Goal: Information Seeking & Learning: Learn about a topic

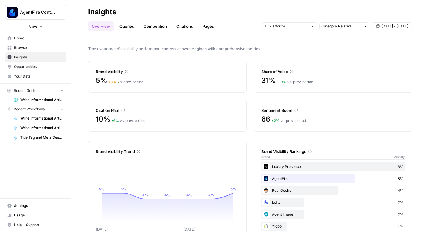
click at [120, 25] on link "Queries" at bounding box center [127, 26] width 22 height 10
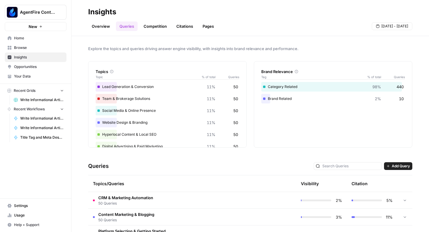
click at [152, 27] on link "Competition" at bounding box center [155, 26] width 30 height 10
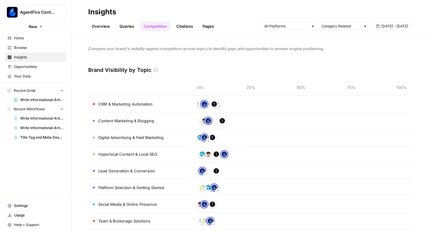
click at [176, 24] on link "Citations" at bounding box center [185, 26] width 24 height 10
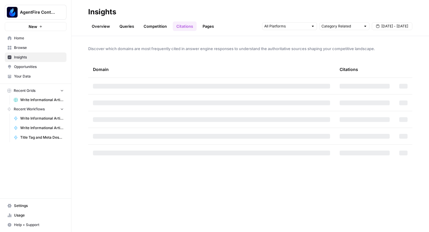
click at [101, 27] on link "Overview" at bounding box center [100, 26] width 25 height 10
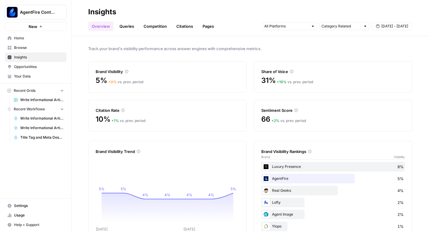
click at [388, 25] on span "Aug 28 - Sep 3" at bounding box center [394, 26] width 27 height 5
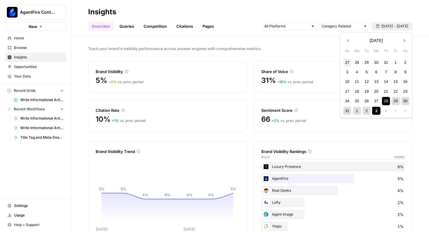
click at [347, 63] on div "27" at bounding box center [347, 62] width 8 height 8
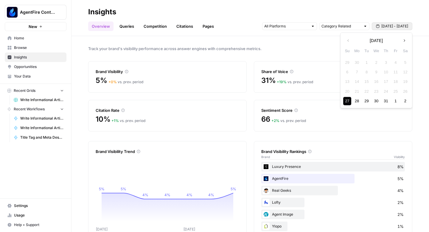
click at [403, 43] on button "Next month" at bounding box center [404, 40] width 11 height 11
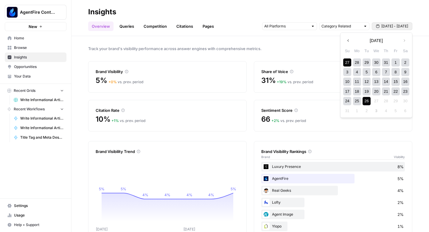
click at [365, 100] on div "26" at bounding box center [366, 101] width 8 height 8
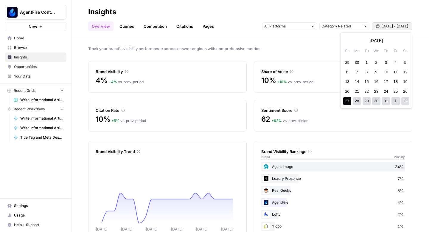
click at [407, 27] on span "Jul 27 - Aug 26" at bounding box center [394, 26] width 27 height 5
click at [347, 40] on icon "button" at bounding box center [348, 40] width 4 height 4
click at [358, 73] on div "9" at bounding box center [357, 72] width 8 height 8
click at [403, 41] on icon "button" at bounding box center [404, 40] width 4 height 4
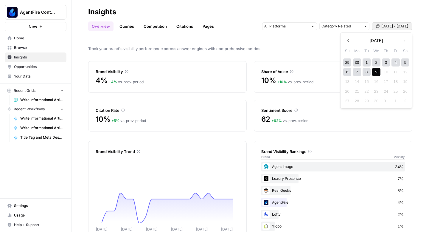
click at [376, 74] on div "9" at bounding box center [376, 72] width 8 height 8
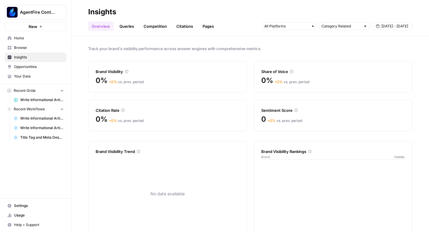
scroll to position [17, 0]
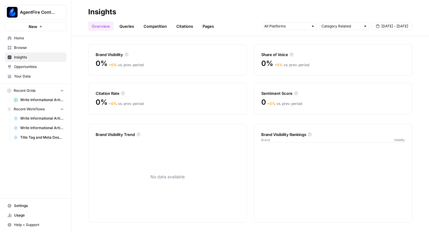
click at [404, 27] on span "Jun 9 - Jul 9" at bounding box center [394, 26] width 27 height 5
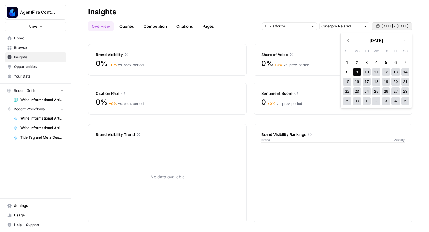
click at [370, 83] on div "17" at bounding box center [366, 81] width 8 height 8
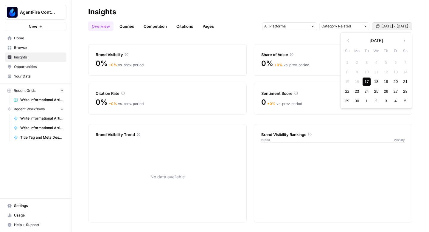
click at [402, 39] on icon "button" at bounding box center [404, 40] width 4 height 4
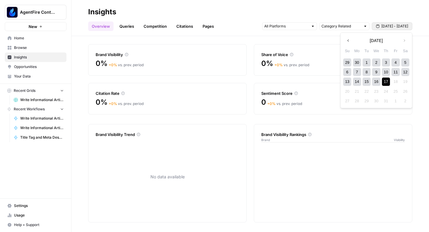
click at [386, 83] on div "17" at bounding box center [386, 81] width 8 height 8
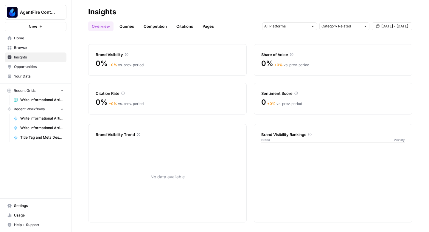
click at [409, 26] on button "Jun 17 - Jul 17" at bounding box center [392, 26] width 40 height 8
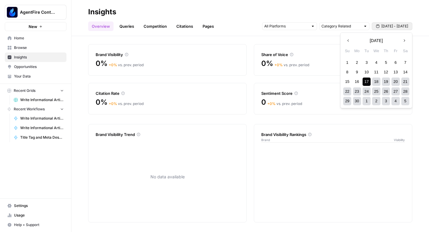
click at [403, 40] on icon "button" at bounding box center [404, 40] width 4 height 4
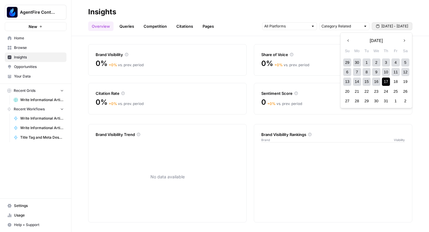
click at [351, 69] on div "6 7 8 9 10 11 12" at bounding box center [376, 72] width 68 height 10
click at [356, 72] on div "7" at bounding box center [357, 72] width 8 height 8
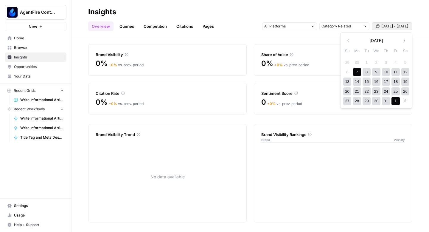
click at [396, 101] on div "1" at bounding box center [395, 101] width 8 height 8
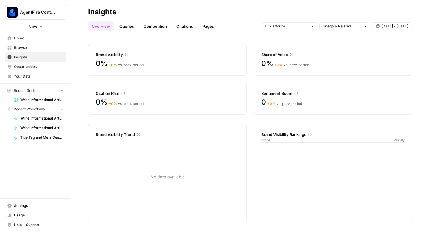
click at [404, 28] on span "Jul 7 - Aug 1" at bounding box center [394, 26] width 27 height 5
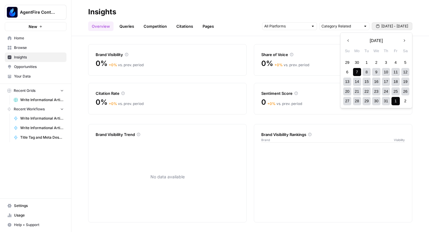
click at [404, 40] on icon "button" at bounding box center [403, 40] width 1 height 2
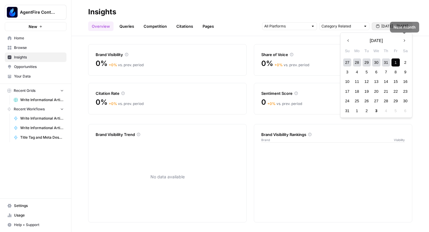
click at [344, 42] on button "Previous month" at bounding box center [348, 40] width 11 height 11
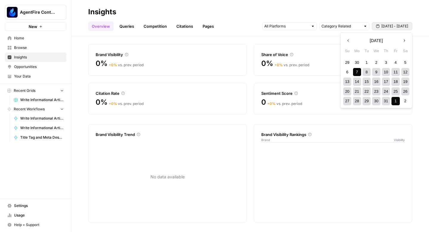
click at [390, 102] on div "27 28 29 30 31 1 2" at bounding box center [376, 101] width 68 height 10
click at [394, 102] on div "1" at bounding box center [395, 101] width 8 height 8
click at [348, 111] on div "31" at bounding box center [347, 111] width 8 height 8
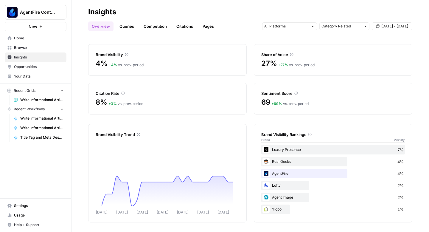
click at [279, 159] on div "Real Geeks 4%" at bounding box center [332, 162] width 143 height 10
click at [270, 148] on div "Luxury Presence 7%" at bounding box center [332, 150] width 143 height 10
click at [120, 24] on link "Queries" at bounding box center [127, 26] width 22 height 10
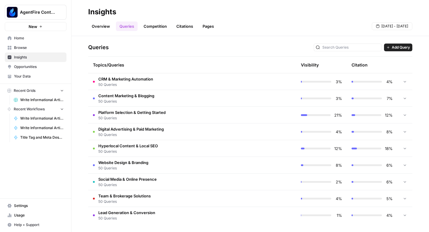
scroll to position [120, 0]
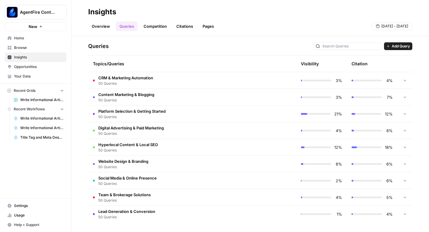
click at [158, 110] on span "Platform Selection & Getting Started" at bounding box center [131, 111] width 67 height 6
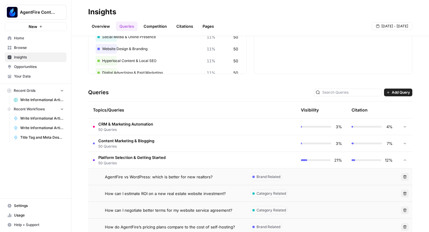
scroll to position [74, 0]
click at [116, 154] on span "Platform Selection & Getting Started" at bounding box center [131, 157] width 67 height 6
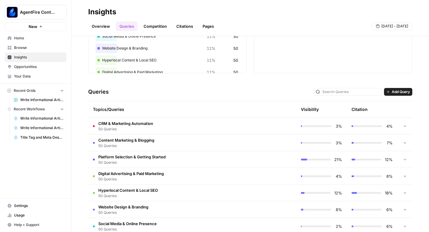
click at [157, 26] on link "Competition" at bounding box center [155, 26] width 30 height 10
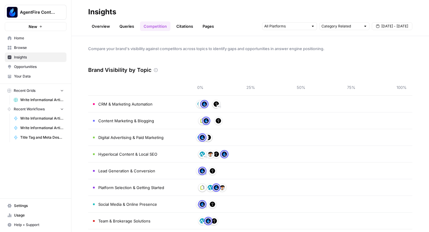
click at [117, 107] on span "CRM & Marketing Automation" at bounding box center [125, 104] width 54 height 6
click at [116, 118] on span "Content Marketing & Blogging" at bounding box center [126, 121] width 56 height 6
click at [116, 131] on td "Digital Advertising & Paid Marketing" at bounding box center [138, 137] width 101 height 16
click at [116, 150] on td "Hyperlocal Content & Local SEO" at bounding box center [138, 154] width 101 height 16
click at [180, 23] on link "Citations" at bounding box center [185, 26] width 24 height 10
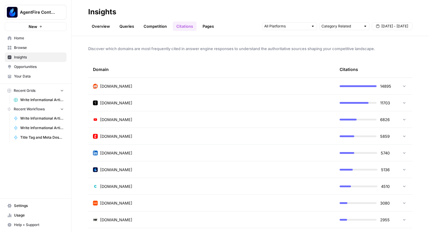
click at [400, 84] on div at bounding box center [402, 86] width 7 height 4
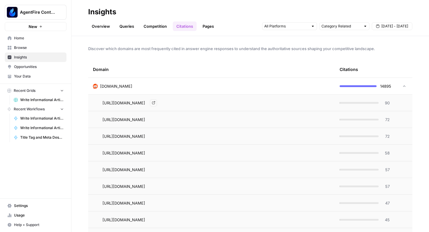
click at [145, 103] on span "https://www.reddit.com/r/realtors/comments/yob2ct/best_websites_to_build_a_rest…" at bounding box center [123, 103] width 43 height 6
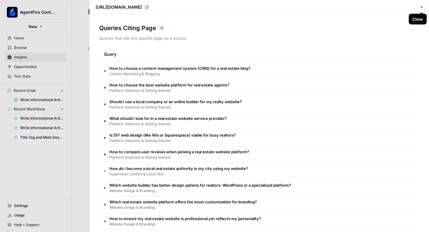
click at [420, 6] on icon "button" at bounding box center [421, 7] width 4 height 4
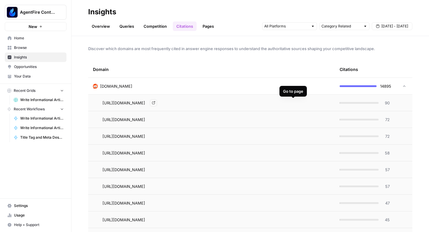
click at [155, 101] on icon "Go to page https://www.reddit.com/r/realtors/comments/yob2ct/best_websites_to_b…" at bounding box center [153, 102] width 3 height 3
click at [404, 84] on icon at bounding box center [404, 86] width 4 height 4
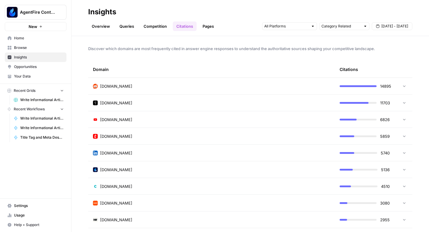
click at [208, 21] on link "Pages" at bounding box center [208, 26] width 18 height 10
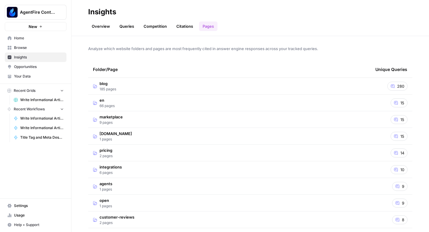
click at [99, 28] on link "Overview" at bounding box center [100, 26] width 25 height 10
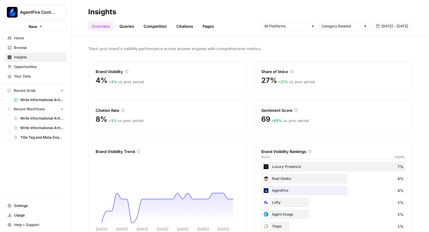
click at [25, 225] on span "Help + Support" at bounding box center [39, 224] width 50 height 5
click at [95, 203] on span "AirOps Academy" at bounding box center [99, 202] width 40 height 5
click at [169, 57] on div "Track your brand's visibility performance across answer engines with comprehens…" at bounding box center [249, 134] width 357 height 196
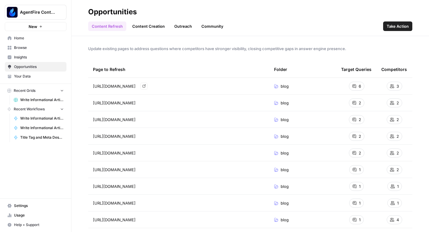
click at [135, 86] on span "https://agentfire.com/blog/real-estate-website-design-best-practices" at bounding box center [114, 86] width 43 height 6
click at [146, 85] on icon "Go to page https://agentfire.com/blog/real-estate-website-design-best-practices" at bounding box center [143, 85] width 3 height 3
click at [358, 88] on div "6" at bounding box center [356, 86] width 15 height 9
click at [190, 105] on div "https://agentfire.com/blog/real-estate-website-design-best-practices/ Go to page" at bounding box center [178, 102] width 171 height 7
click at [358, 88] on div "6" at bounding box center [356, 86] width 15 height 9
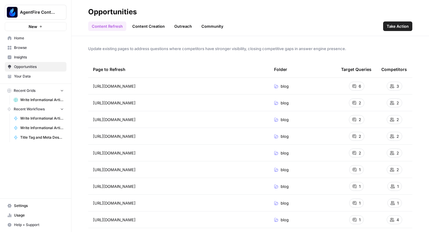
click at [32, 100] on span "Write Informational Articles" at bounding box center [41, 99] width 43 height 5
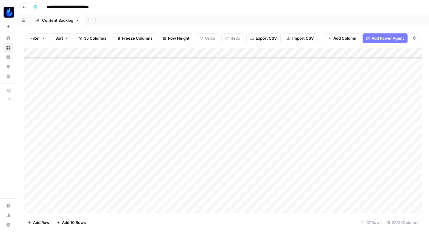
scroll to position [589, 0]
click at [23, 6] on icon "button" at bounding box center [25, 7] width 4 height 4
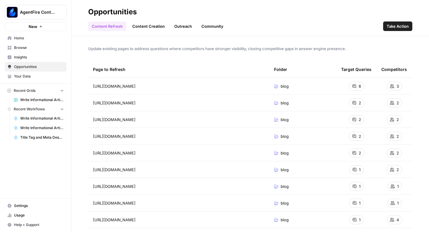
click at [32, 58] on span "Insights" at bounding box center [39, 56] width 50 height 5
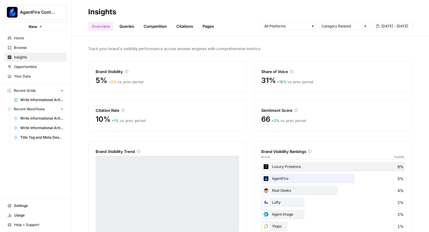
click at [34, 64] on span "Opportunities" at bounding box center [39, 66] width 50 height 5
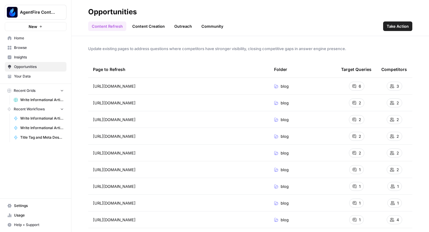
click at [134, 27] on link "Content Creation" at bounding box center [149, 26] width 40 height 10
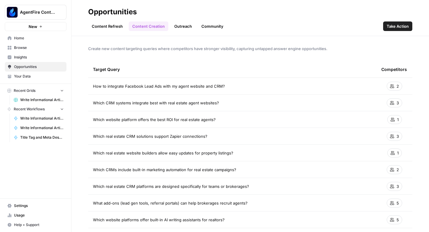
click at [176, 27] on link "Outreach" at bounding box center [183, 26] width 25 height 10
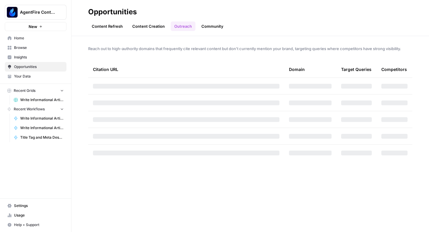
click at [99, 26] on link "Content Refresh" at bounding box center [107, 26] width 38 height 10
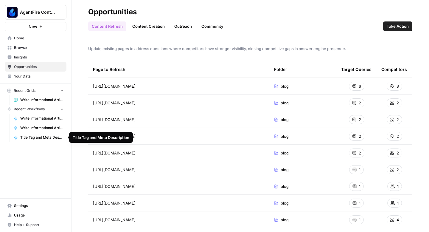
click at [28, 40] on span "Home" at bounding box center [39, 37] width 50 height 5
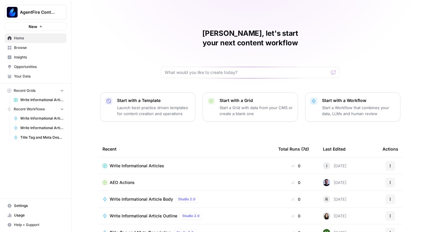
scroll to position [42, 0]
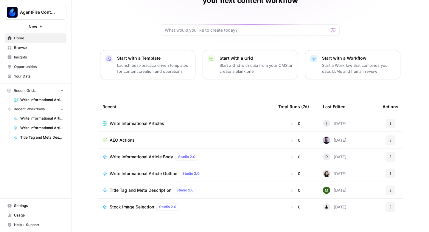
click at [139, 120] on span "Write Informational Articles" at bounding box center [137, 123] width 54 height 6
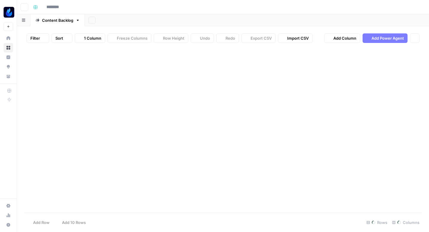
type input "**********"
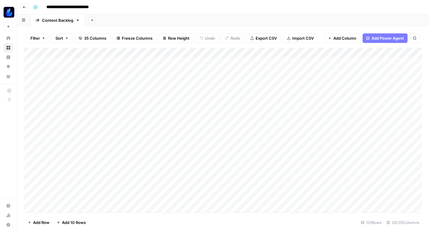
click at [122, 77] on div "Add Column" at bounding box center [222, 130] width 397 height 165
click at [138, 79] on textarea "**********" at bounding box center [134, 78] width 95 height 8
click at [128, 108] on div "Add Column" at bounding box center [222, 130] width 397 height 165
click at [127, 123] on div "Add Column" at bounding box center [222, 130] width 397 height 165
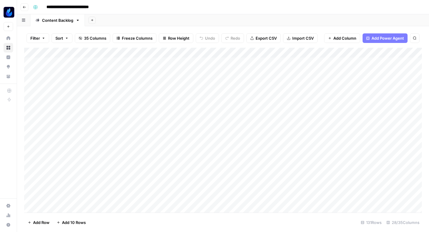
click at [127, 123] on div "Add Column" at bounding box center [222, 130] width 397 height 165
type textarea "**********"
click at [99, 96] on div "Add Column" at bounding box center [222, 130] width 397 height 165
click at [112, 123] on div "Add Column" at bounding box center [222, 130] width 397 height 165
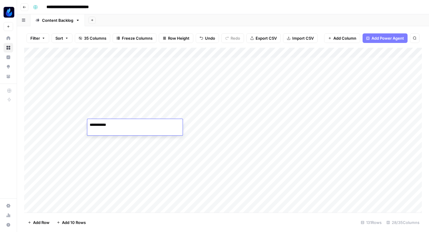
type textarea "**********"
click at [23, 8] on icon "button" at bounding box center [25, 7] width 4 height 4
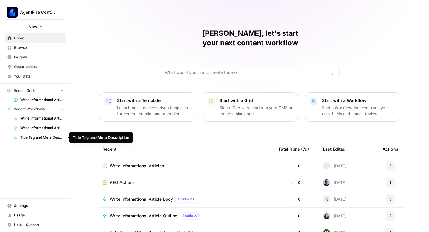
click at [28, 48] on span "Browse" at bounding box center [39, 47] width 50 height 5
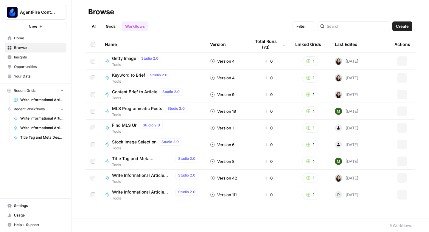
click at [27, 58] on span "Insights" at bounding box center [39, 56] width 50 height 5
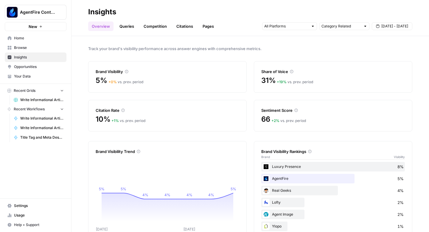
click at [28, 67] on span "Opportunities" at bounding box center [39, 66] width 50 height 5
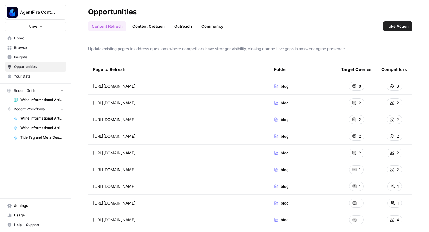
click at [402, 28] on span "Take Action" at bounding box center [397, 26] width 22 height 6
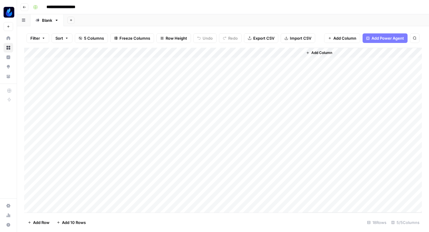
click at [26, 5] on button "Go back" at bounding box center [25, 7] width 8 height 8
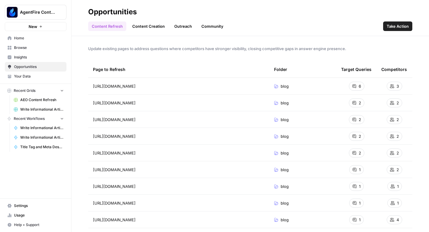
click at [386, 26] on button "Take Action" at bounding box center [397, 26] width 29 height 10
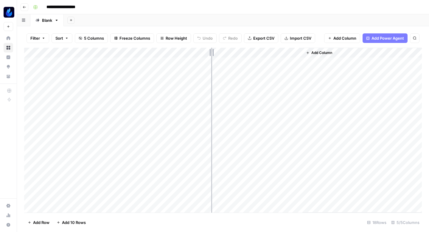
drag, startPoint x: 142, startPoint y: 53, endPoint x: 211, endPoint y: 57, distance: 68.9
click at [211, 57] on div "Add Column" at bounding box center [222, 130] width 397 height 165
click at [26, 8] on icon "button" at bounding box center [25, 7] width 4 height 4
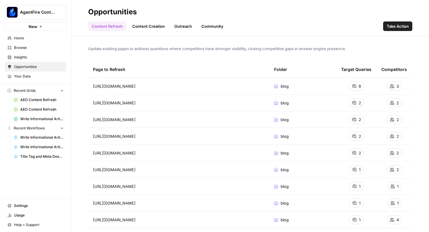
click at [268, 88] on td "https://agentfire.com/blog/real-estate-website-design-best-practices" at bounding box center [178, 86] width 181 height 16
click at [277, 86] on icon at bounding box center [276, 86] width 3 height 2
click at [135, 119] on span "https://agentfire.com/blog/15-real-estate-branding-tips-agents-need-in-2024/" at bounding box center [114, 119] width 43 height 6
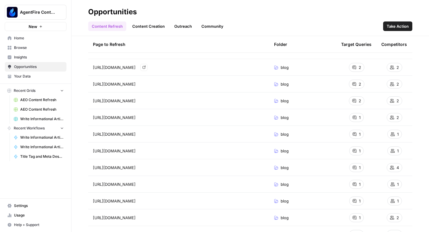
scroll to position [156, 0]
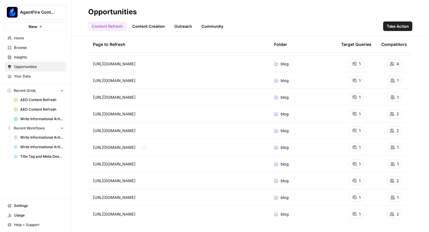
click at [135, 131] on span "https://agentfire.com/blog/boost-your-lead-generation-power-with-14-vital-real-…" at bounding box center [114, 130] width 43 height 6
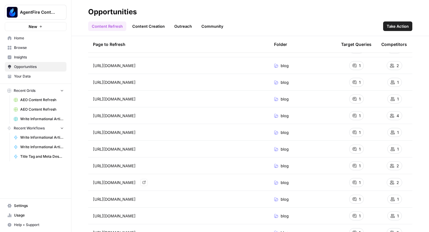
scroll to position [0, 0]
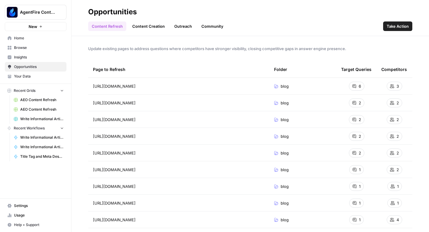
click at [137, 26] on link "Content Creation" at bounding box center [149, 26] width 40 height 10
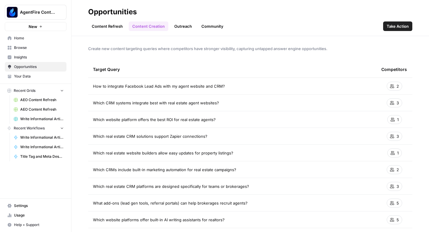
click at [163, 87] on span "How to integrate Facebook Lead Ads with my agent website and CRM?" at bounding box center [159, 86] width 132 height 6
click at [394, 88] on div "2" at bounding box center [393, 86] width 15 height 9
click at [399, 23] on span "Take Action" at bounding box center [397, 26] width 22 height 6
click at [28, 64] on span "Opportunities" at bounding box center [39, 66] width 50 height 5
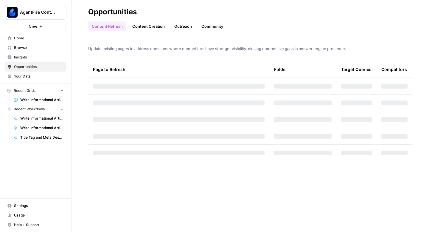
click at [28, 56] on span "Insights" at bounding box center [39, 56] width 50 height 5
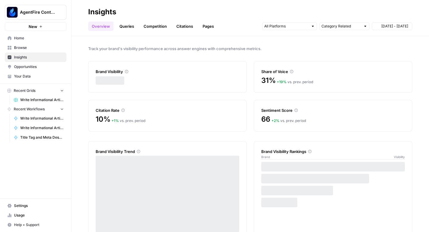
click at [28, 63] on link "Opportunities" at bounding box center [36, 67] width 62 height 10
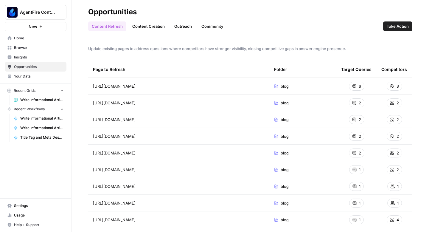
click at [391, 28] on span "Take Action" at bounding box center [397, 26] width 22 height 6
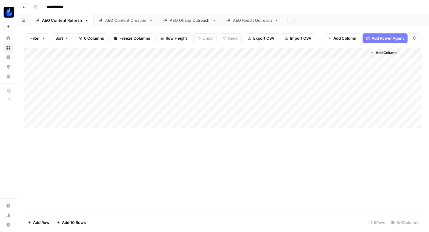
click at [102, 90] on div "Add Column" at bounding box center [222, 88] width 397 height 80
click at [76, 60] on div "Add Column" at bounding box center [222, 88] width 397 height 80
click at [120, 20] on div "AEO Content Creation" at bounding box center [125, 20] width 41 height 6
click at [71, 63] on div "Add Column" at bounding box center [222, 83] width 397 height 70
click at [112, 59] on div "Add Column" at bounding box center [222, 83] width 397 height 70
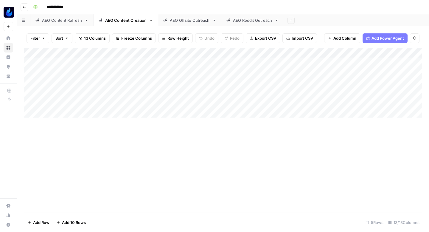
click at [190, 21] on div "AEO Offsite Outreach" at bounding box center [190, 20] width 40 height 6
click at [252, 20] on div "AEO Reddit Outreach" at bounding box center [252, 20] width 39 height 6
click at [60, 20] on div "AEO Content Refresh" at bounding box center [62, 20] width 40 height 6
click at [128, 24] on link "AEO Content Creation" at bounding box center [125, 20] width 65 height 12
click at [150, 20] on icon "button" at bounding box center [151, 20] width 2 height 1
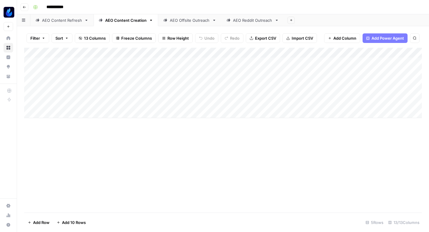
click at [43, 38] on icon "button" at bounding box center [44, 38] width 2 height 1
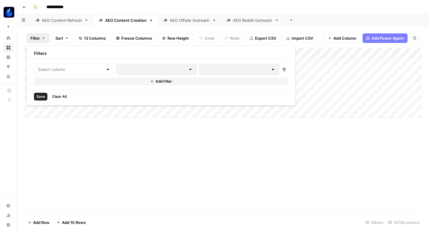
click at [63, 36] on span "Sort" at bounding box center [59, 38] width 8 height 6
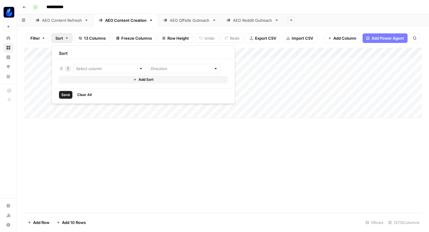
click at [104, 138] on div "Add Column" at bounding box center [222, 130] width 397 height 165
